Goal: Navigation & Orientation: Find specific page/section

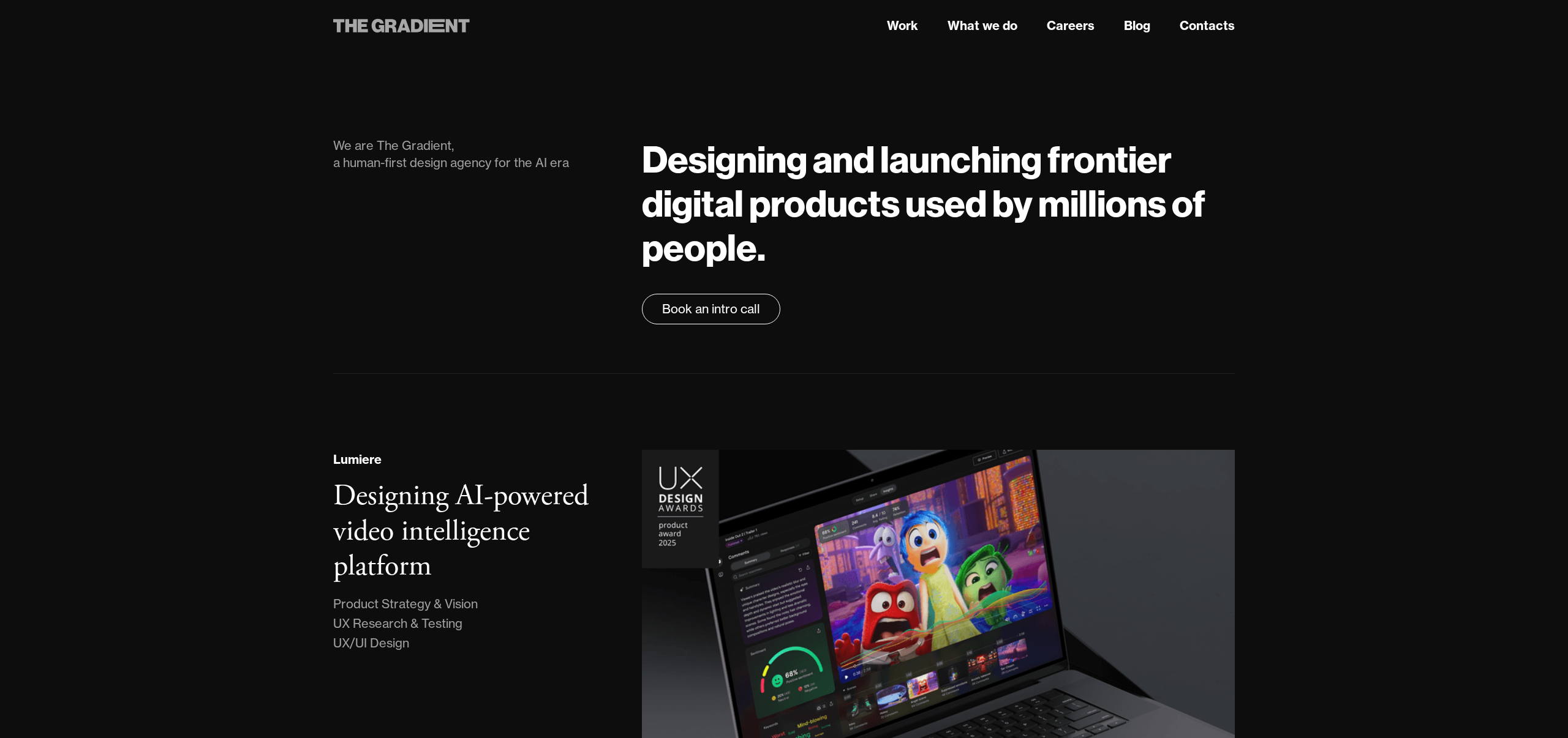
click at [422, 23] on icon at bounding box center [417, 25] width 12 height 13
click at [1004, 29] on link "What we do" at bounding box center [983, 25] width 70 height 18
